Goal: Information Seeking & Learning: Check status

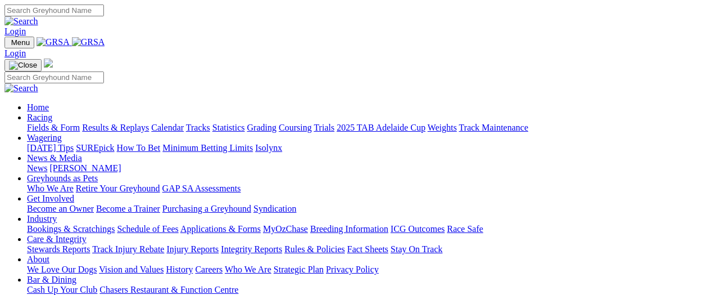
click at [57, 123] on link "Fields & Form" at bounding box center [53, 128] width 53 height 10
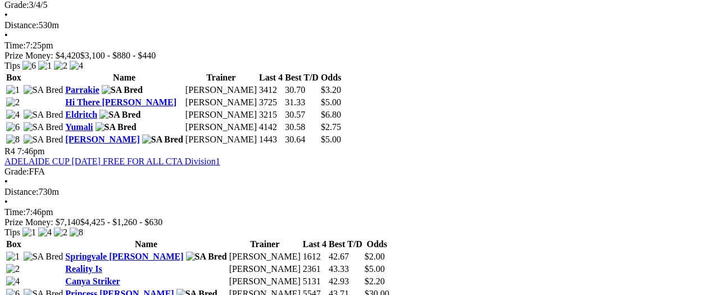
scroll to position [675, 0]
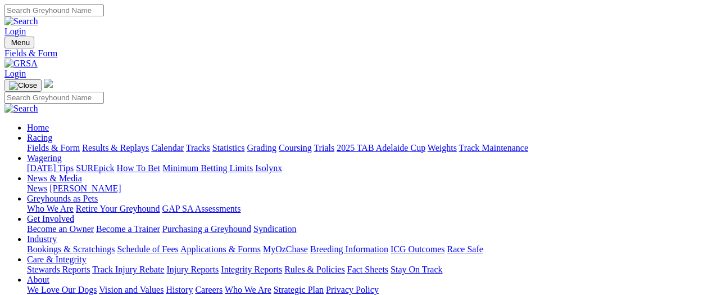
click at [149, 143] on link "Results & Replays" at bounding box center [115, 148] width 67 height 10
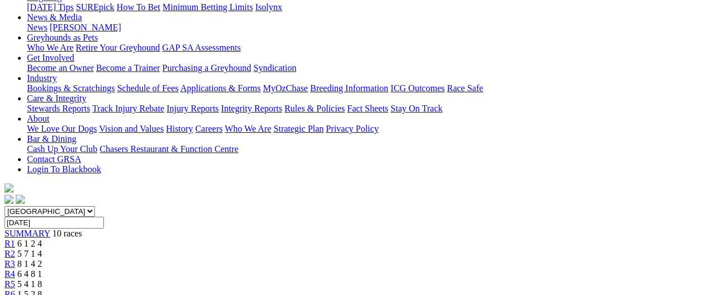
scroll to position [56, 0]
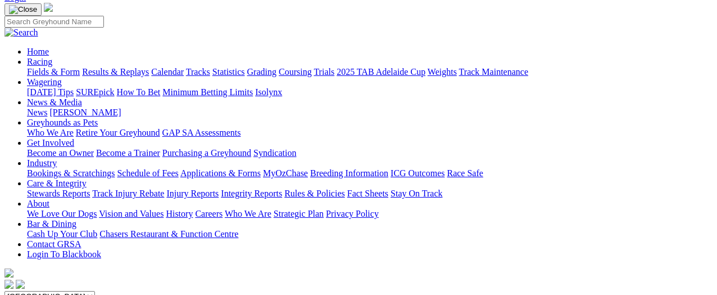
scroll to position [56, 0]
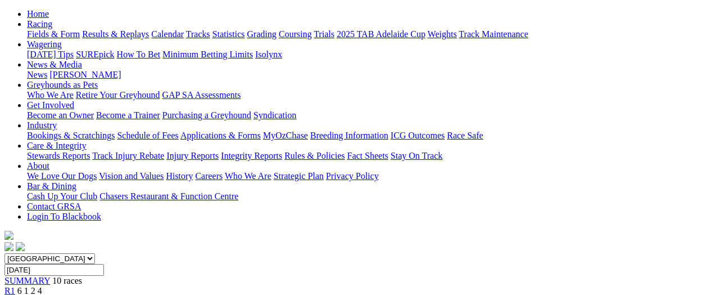
scroll to position [112, 0]
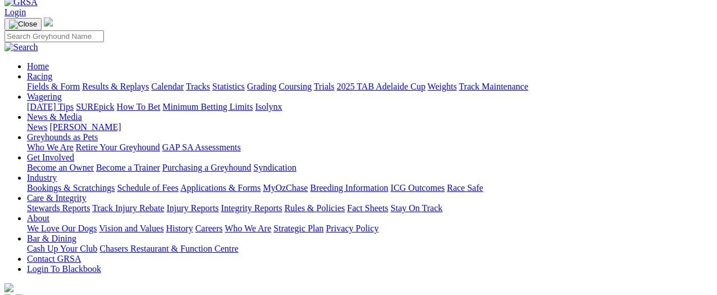
scroll to position [56, 0]
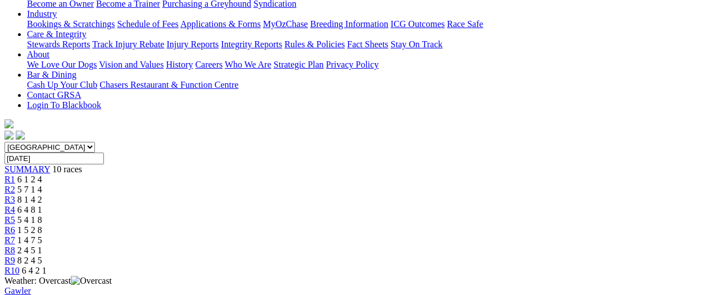
scroll to position [56, 0]
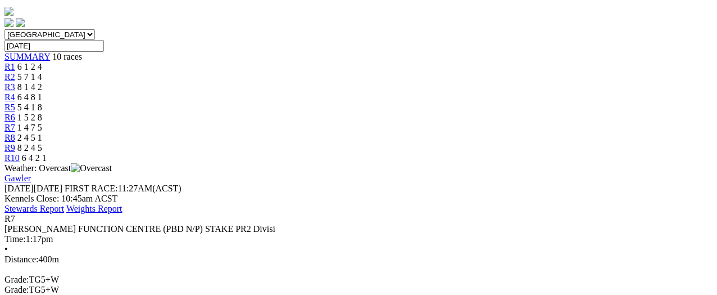
scroll to position [112, 0]
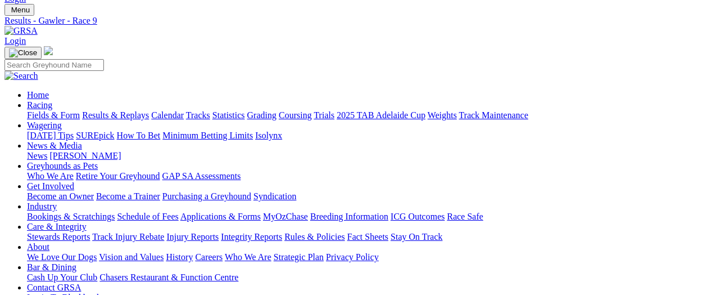
scroll to position [9, 0]
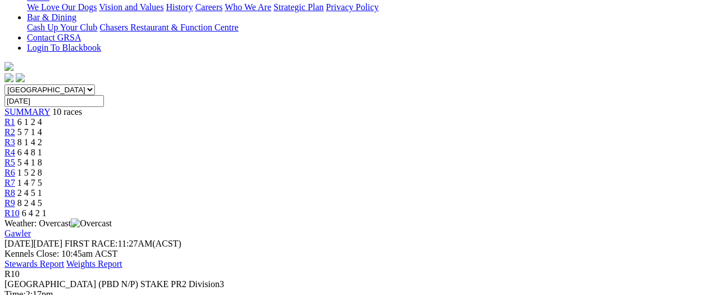
scroll to position [112, 0]
